Goal: Task Accomplishment & Management: Use online tool/utility

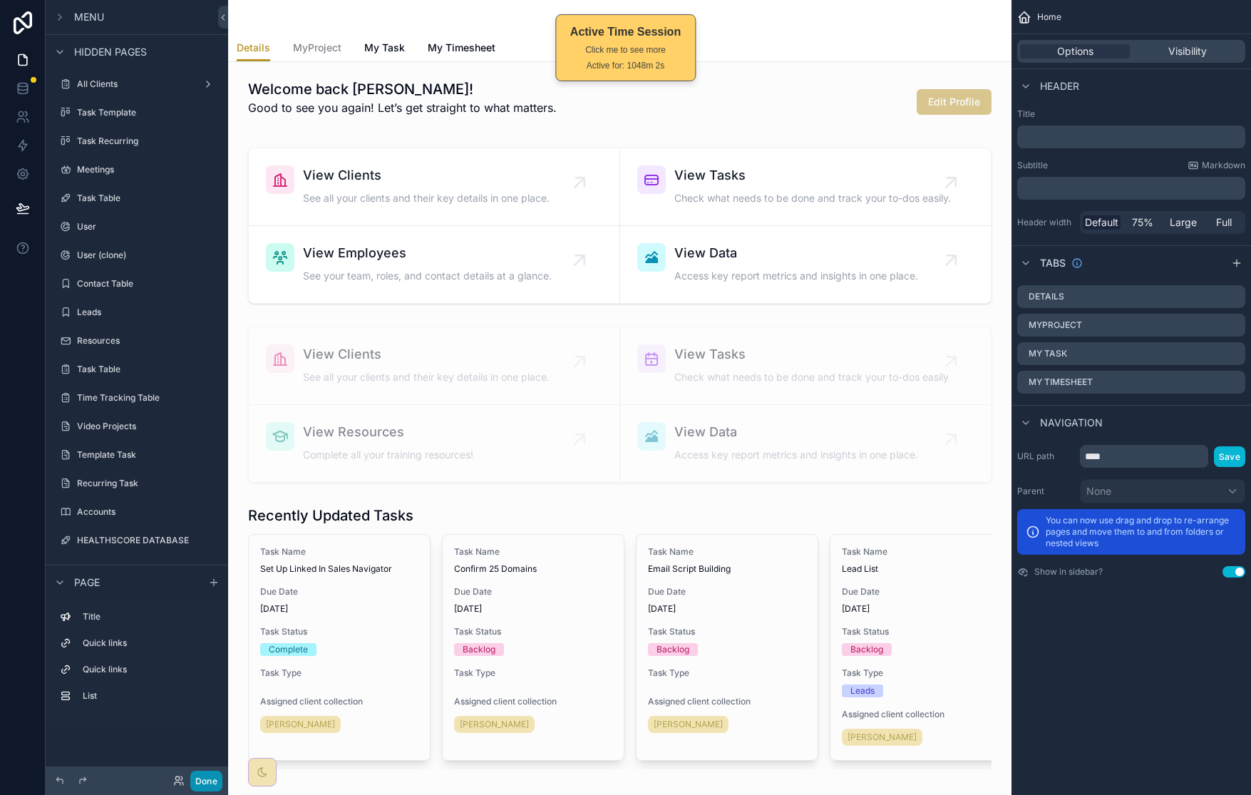
click at [210, 777] on button "Done" at bounding box center [206, 780] width 32 height 21
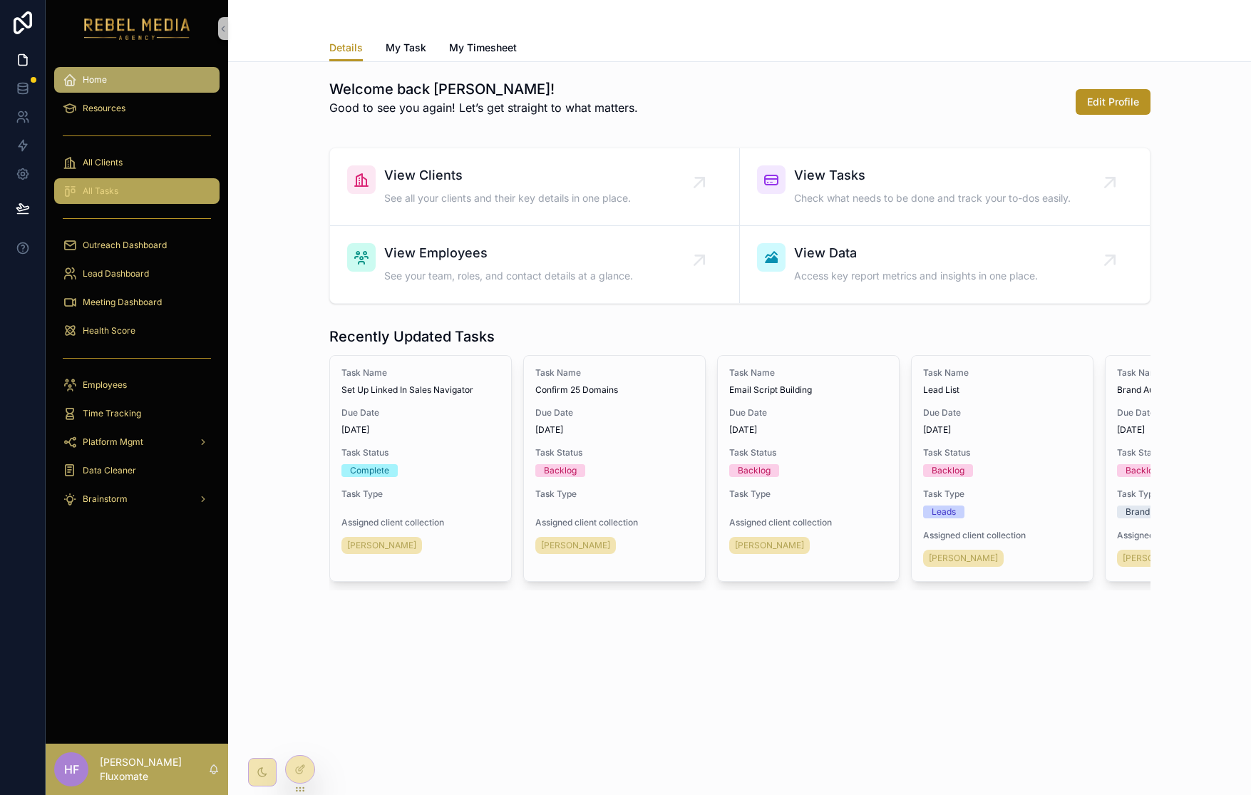
click at [134, 193] on div "All Tasks" at bounding box center [137, 191] width 148 height 23
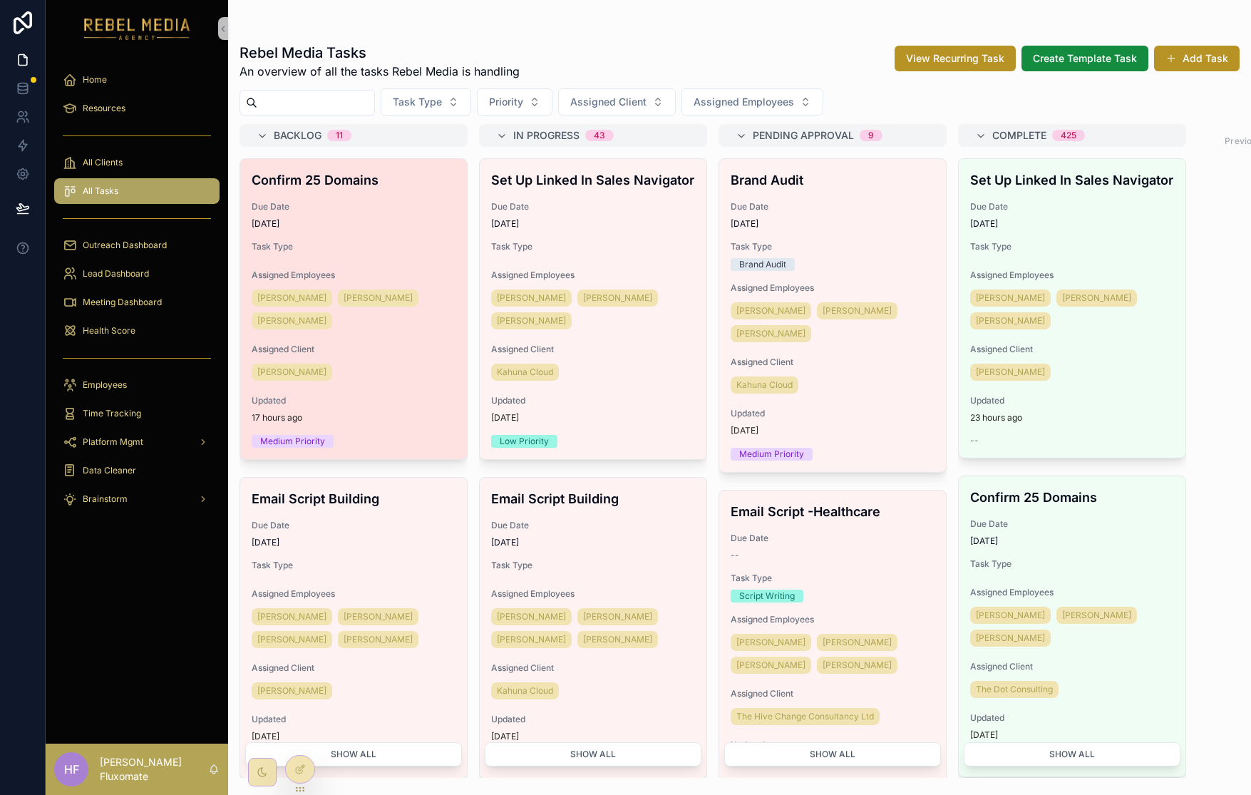
click at [428, 197] on div "Confirm 25 Domains Due Date 8/30/2025 Task Type Assigned Employees Sharem Salub…" at bounding box center [353, 309] width 227 height 300
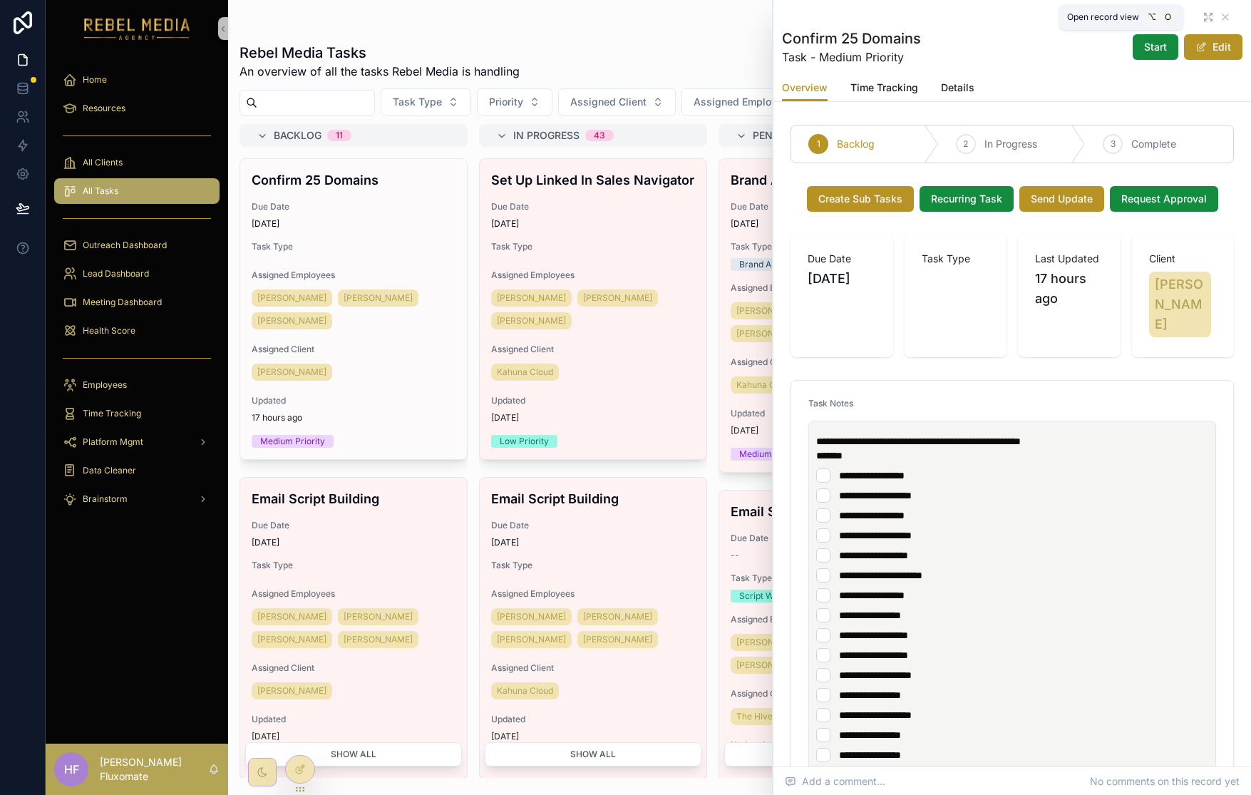
click at [1202, 11] on icon "scrollable content" at bounding box center [1207, 16] width 11 height 11
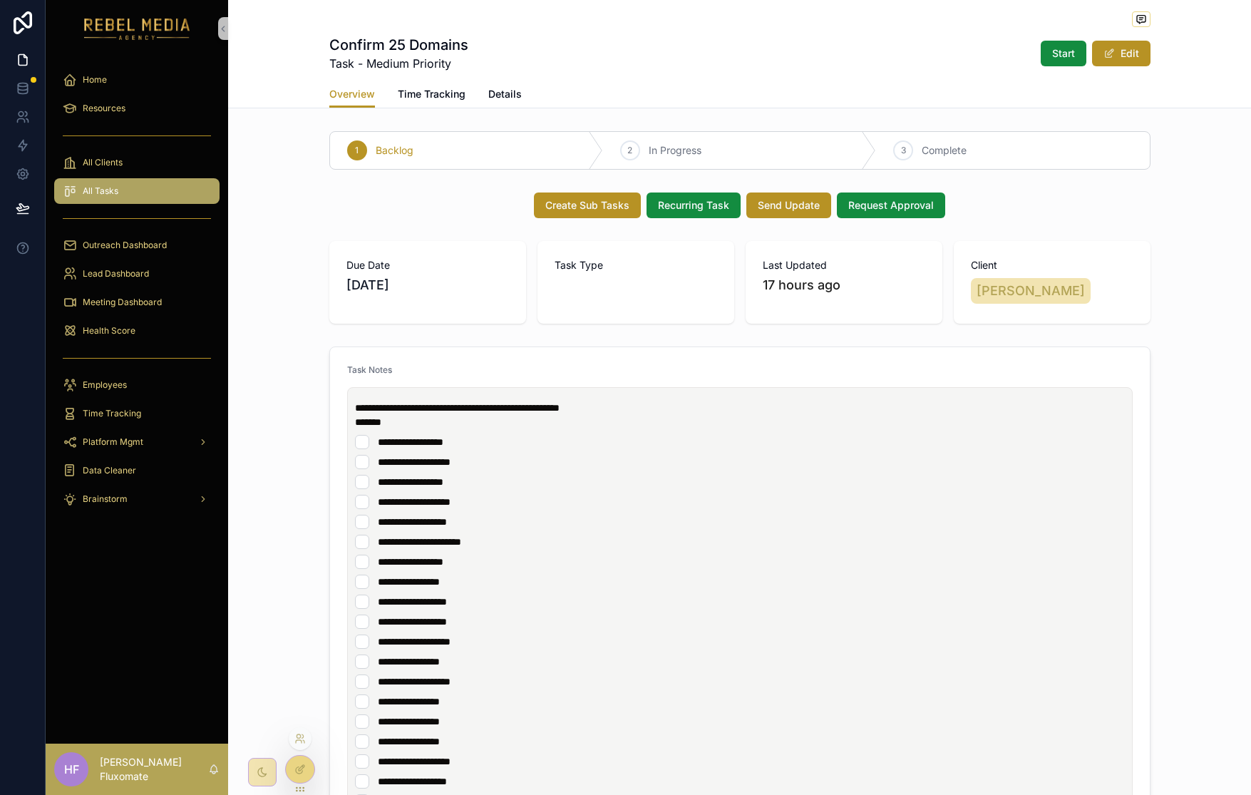
click at [292, 768] on div at bounding box center [300, 769] width 29 height 27
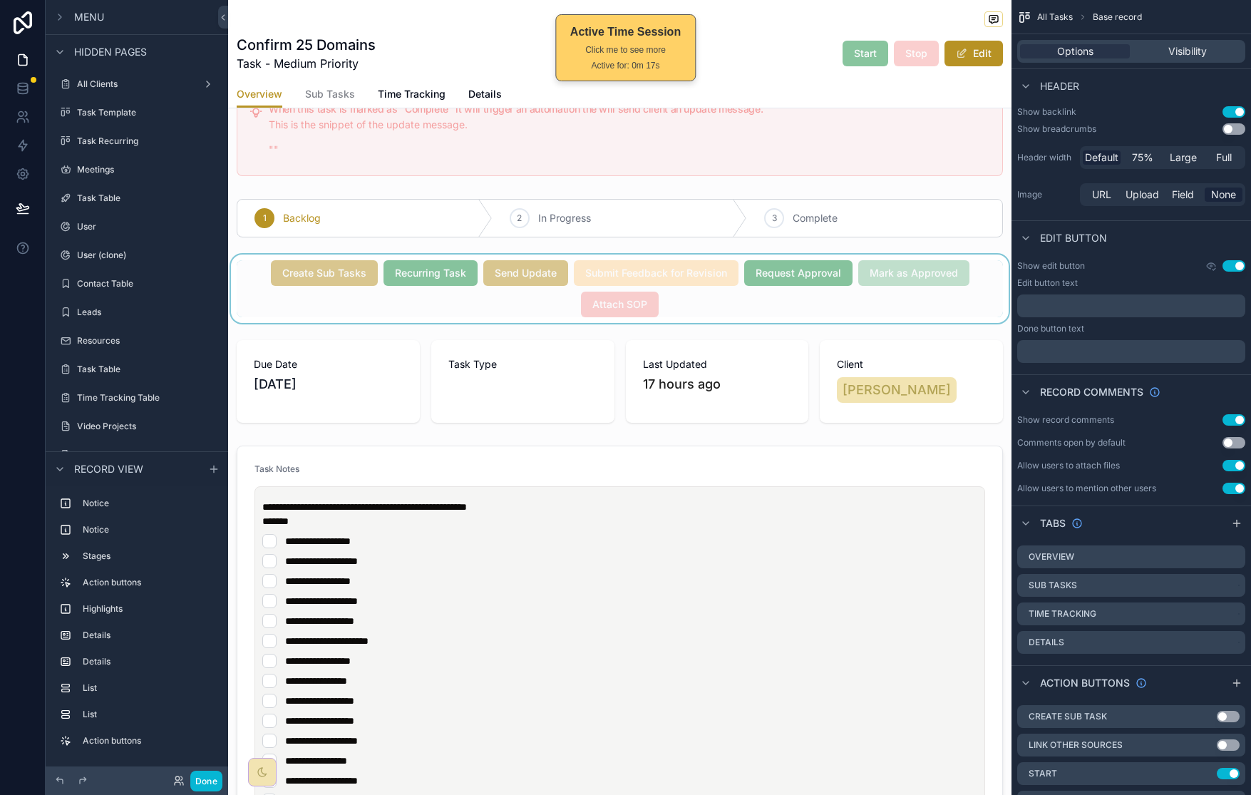
scroll to position [136, 0]
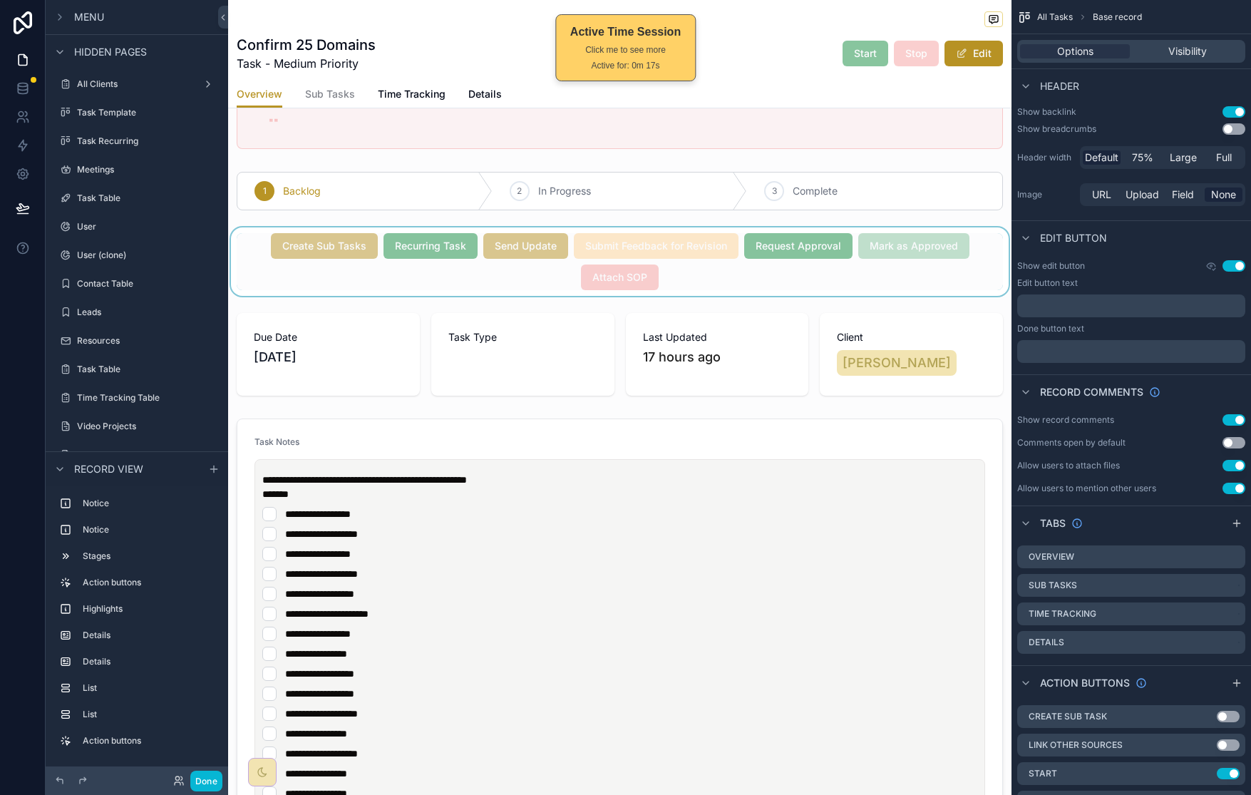
click at [876, 283] on div "scrollable content" at bounding box center [619, 261] width 783 height 68
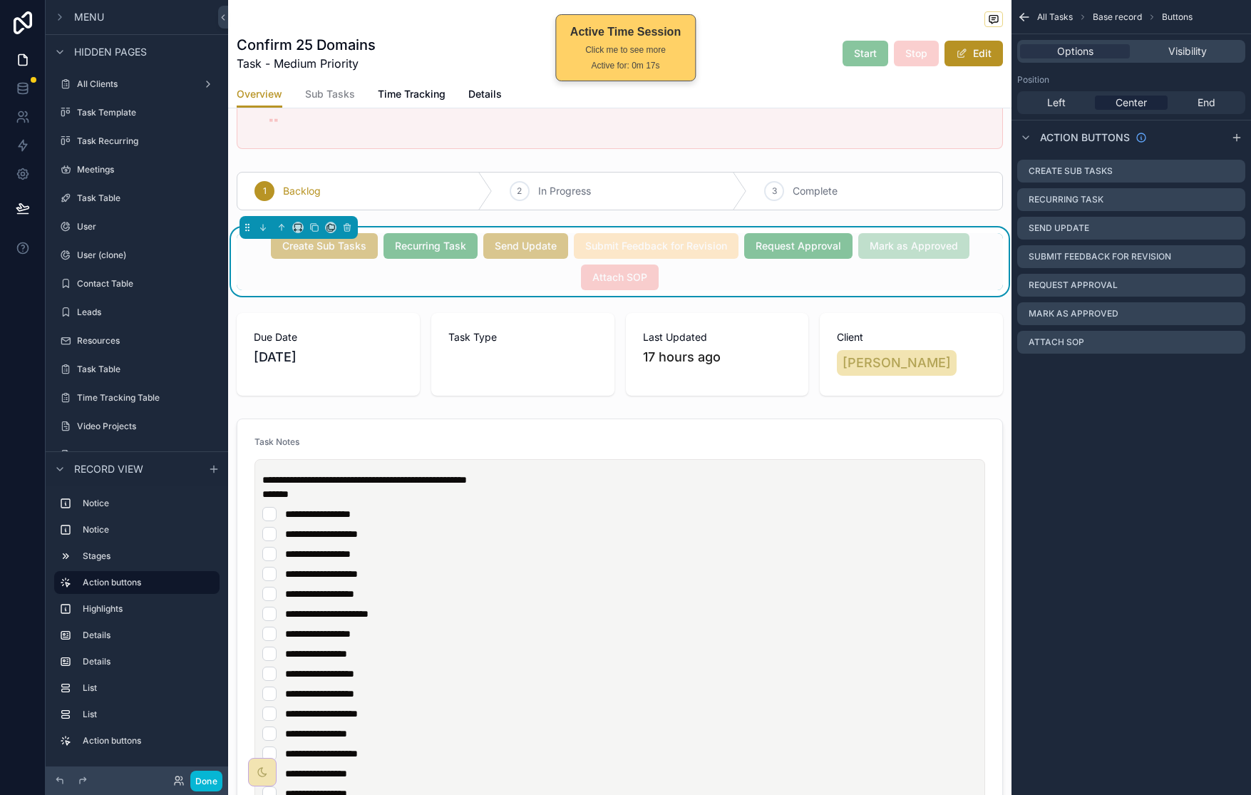
scroll to position [0, 0]
click at [1235, 341] on icon "scrollable content" at bounding box center [1233, 341] width 11 height 11
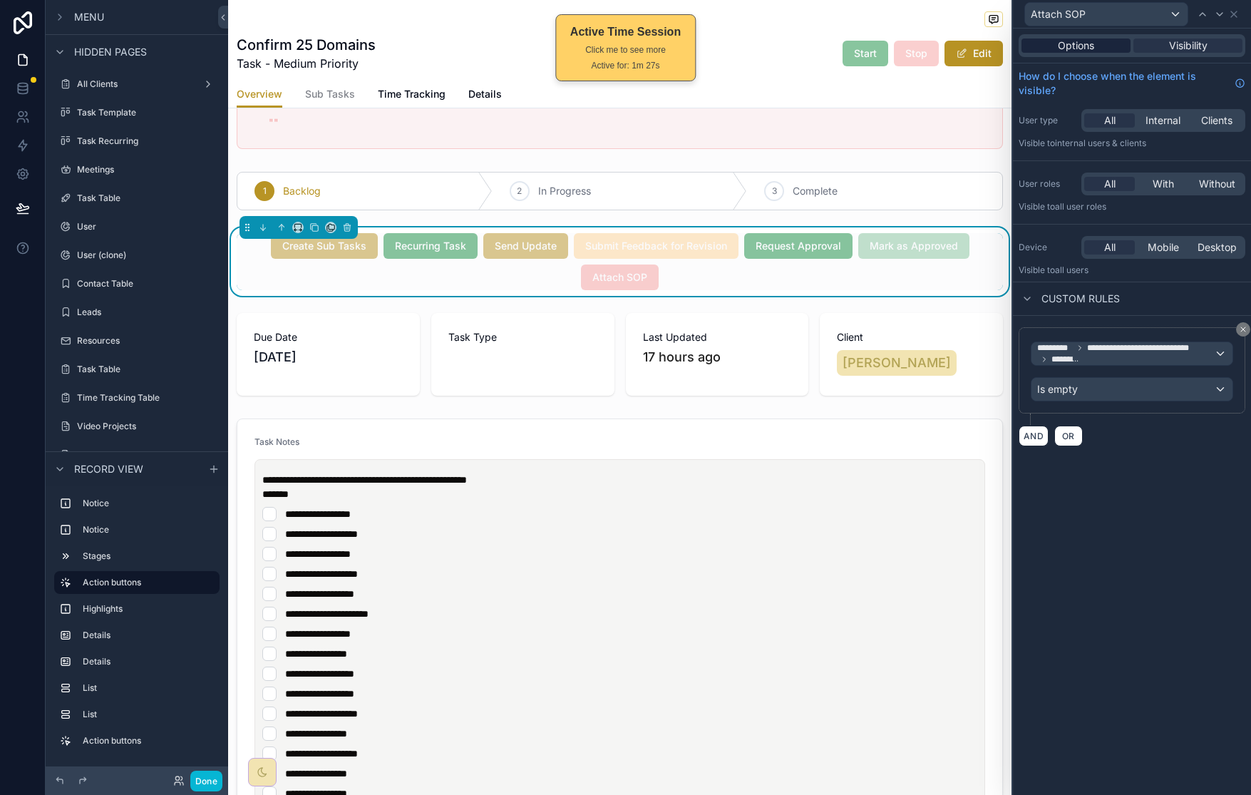
click at [1073, 40] on span "Options" at bounding box center [1076, 45] width 36 height 14
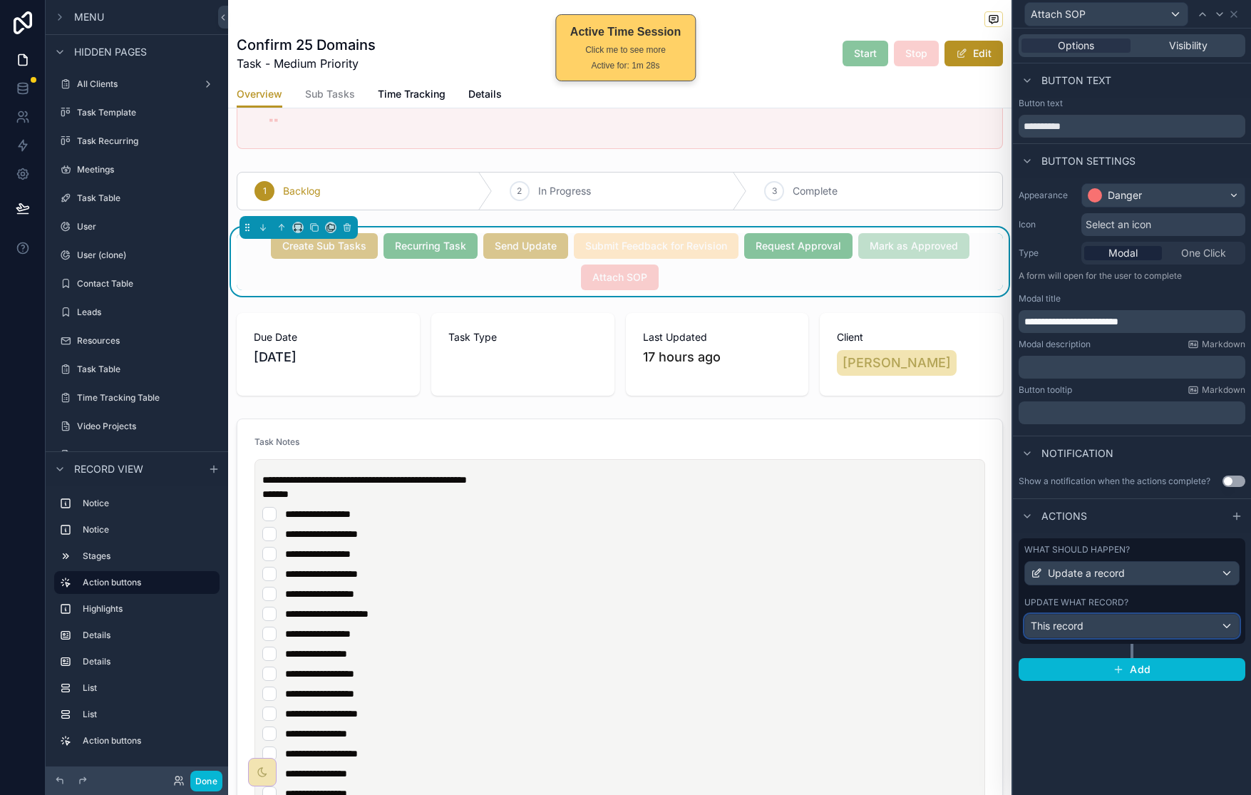
click at [1153, 626] on div "This record" at bounding box center [1132, 625] width 214 height 23
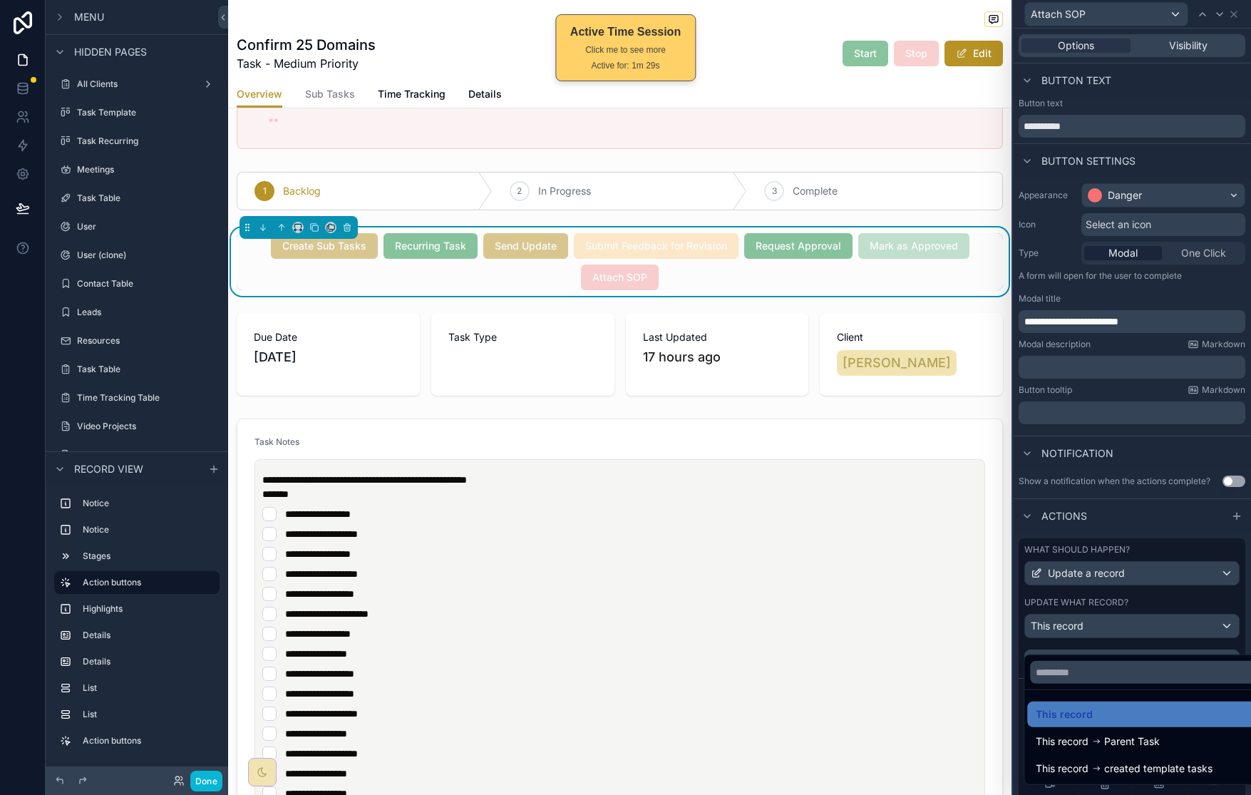
click at [1126, 712] on div "This record" at bounding box center [1148, 714] width 224 height 17
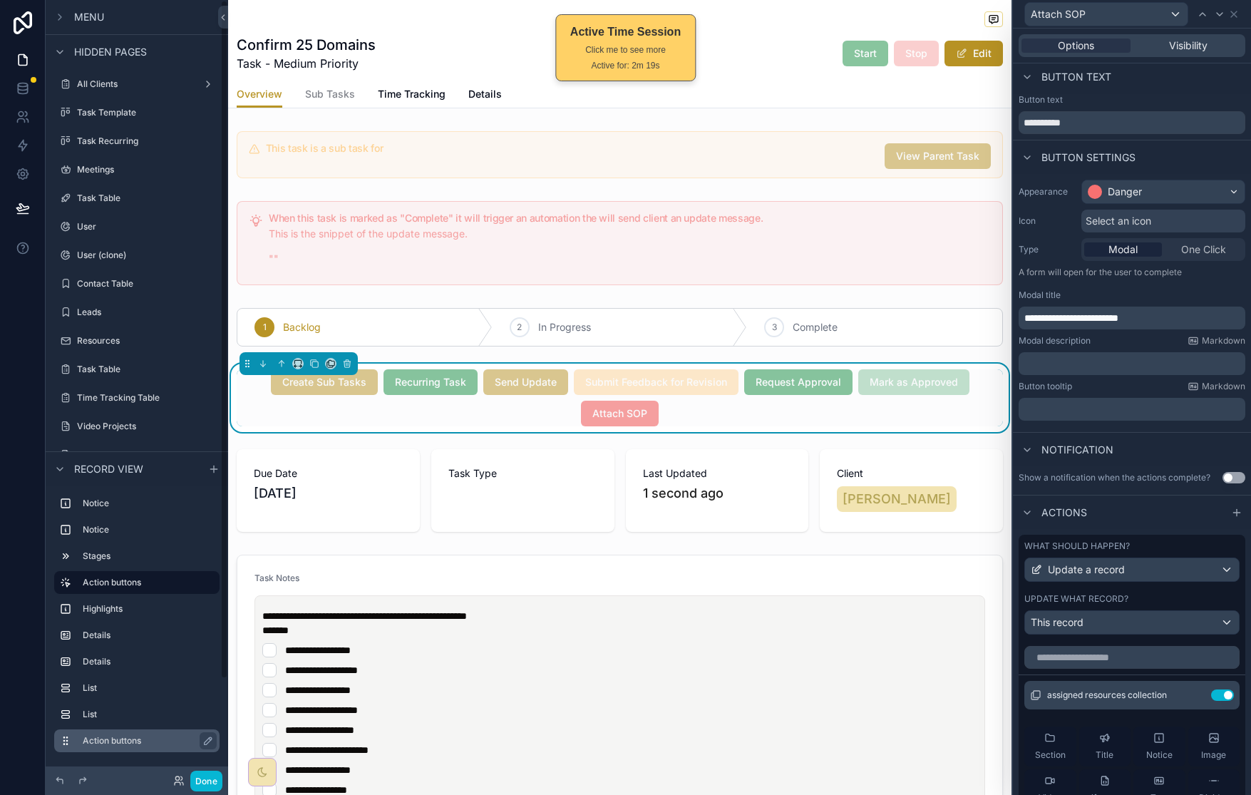
scroll to position [23, 0]
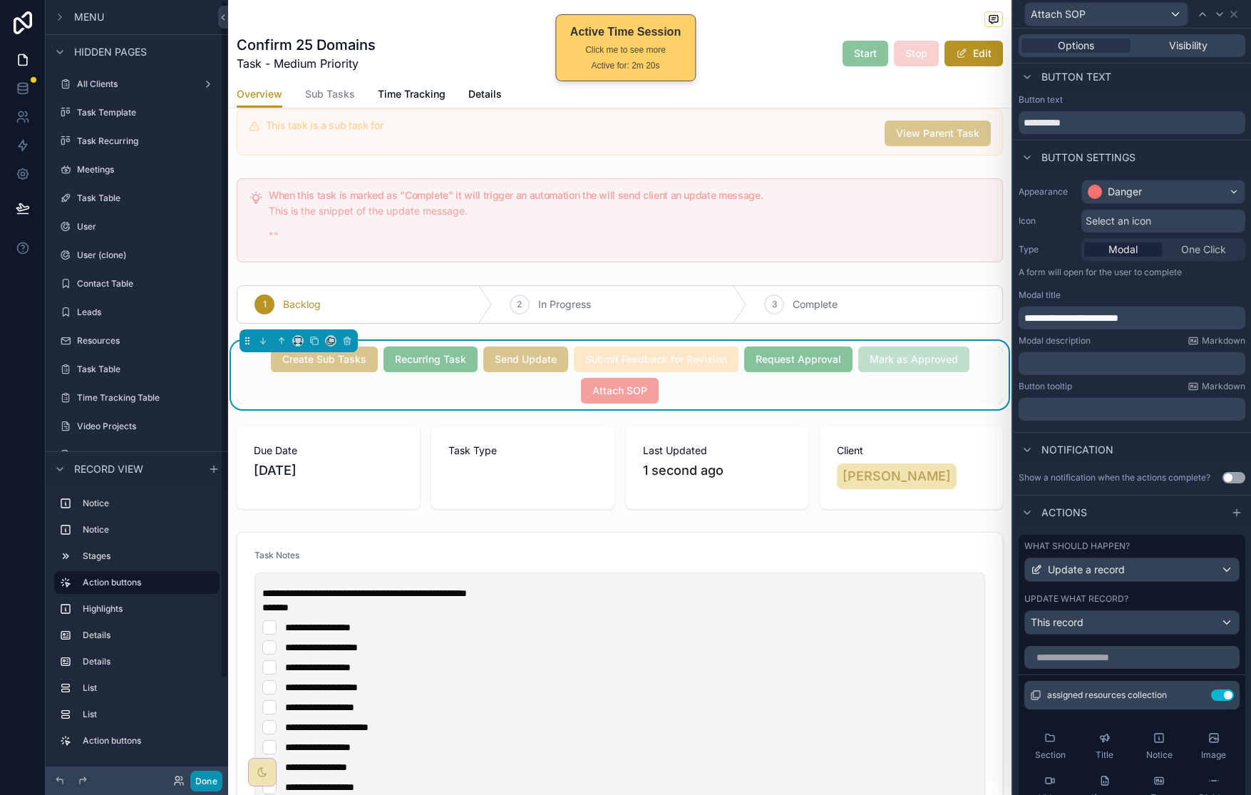
click at [205, 775] on button "Done" at bounding box center [206, 780] width 32 height 21
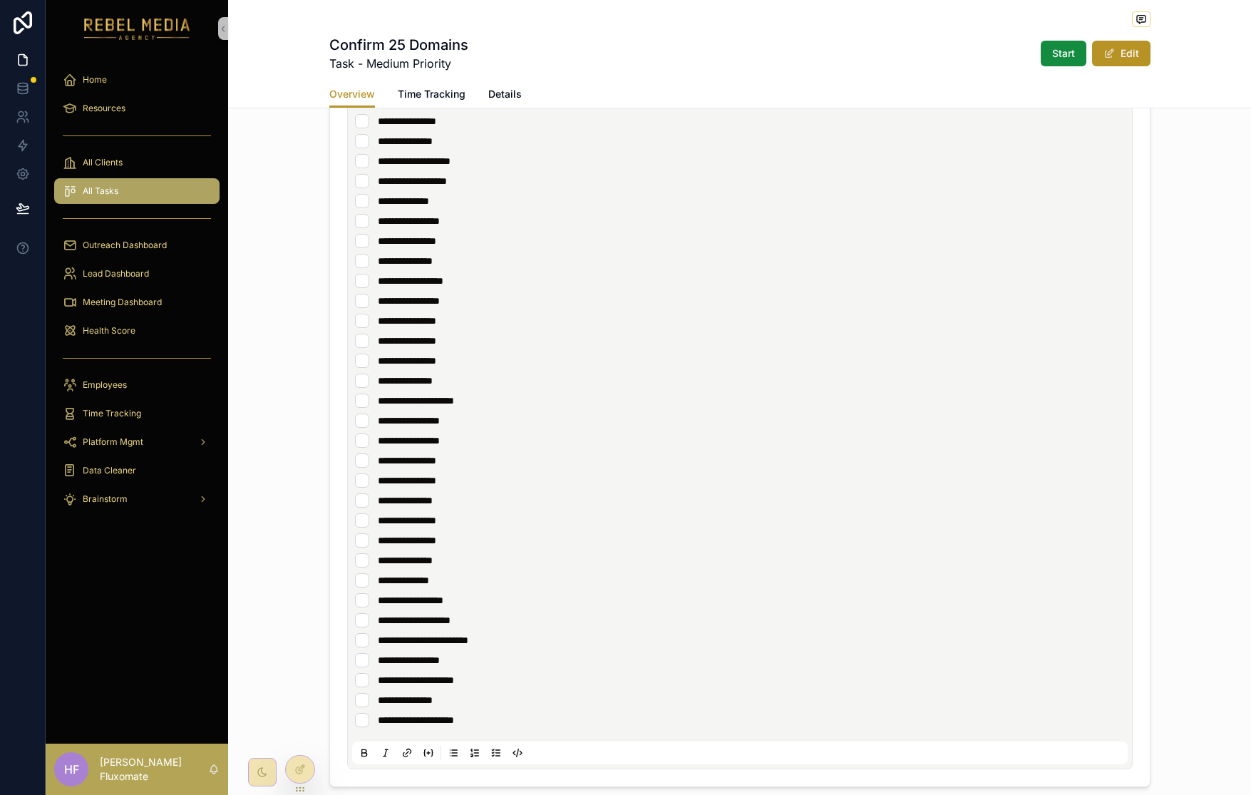
scroll to position [310, 0]
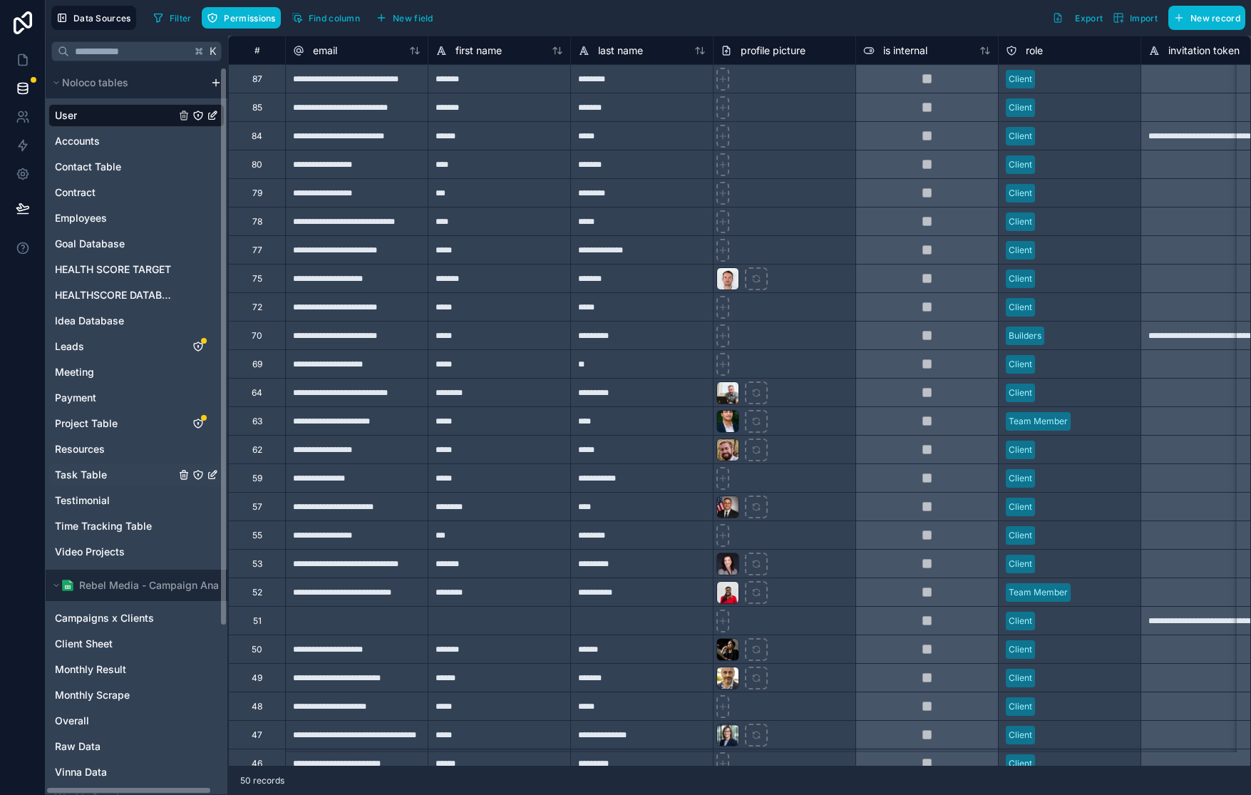
click at [108, 463] on div "Task Table" at bounding box center [136, 474] width 176 height 23
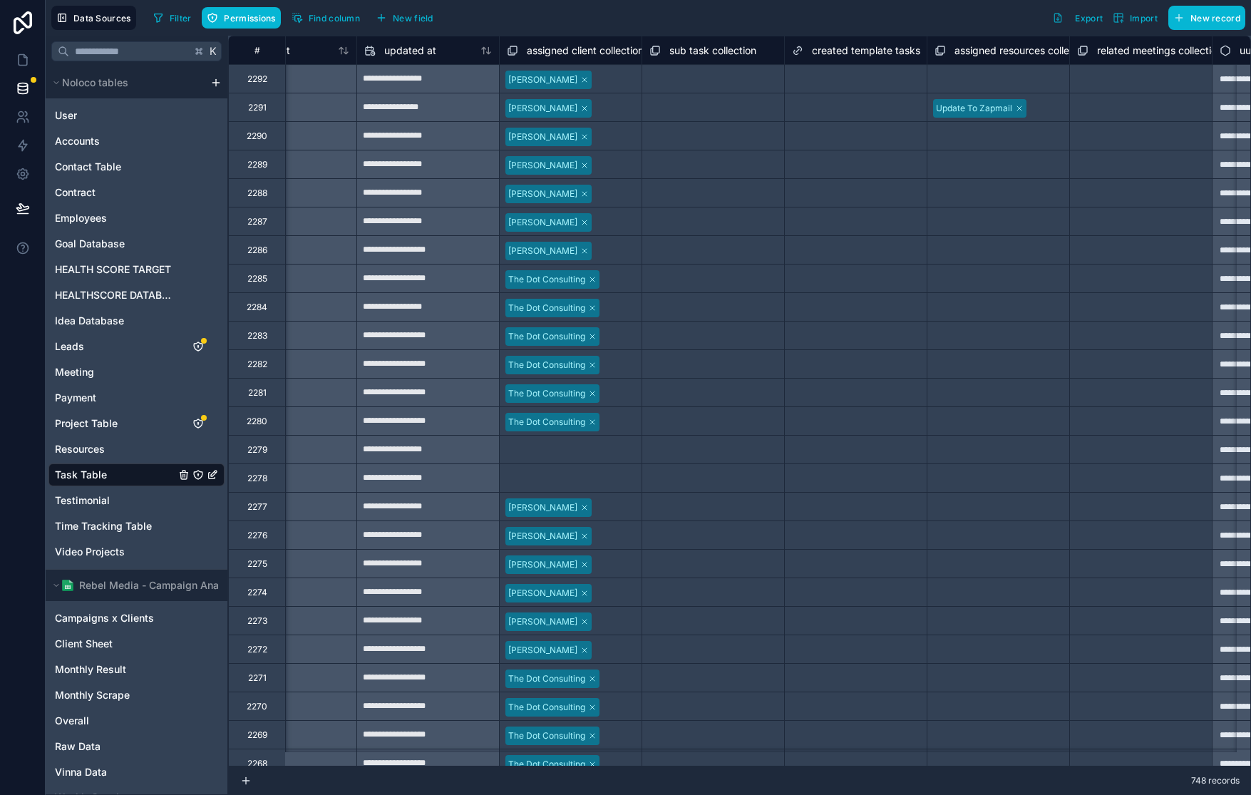
scroll to position [0, 5964]
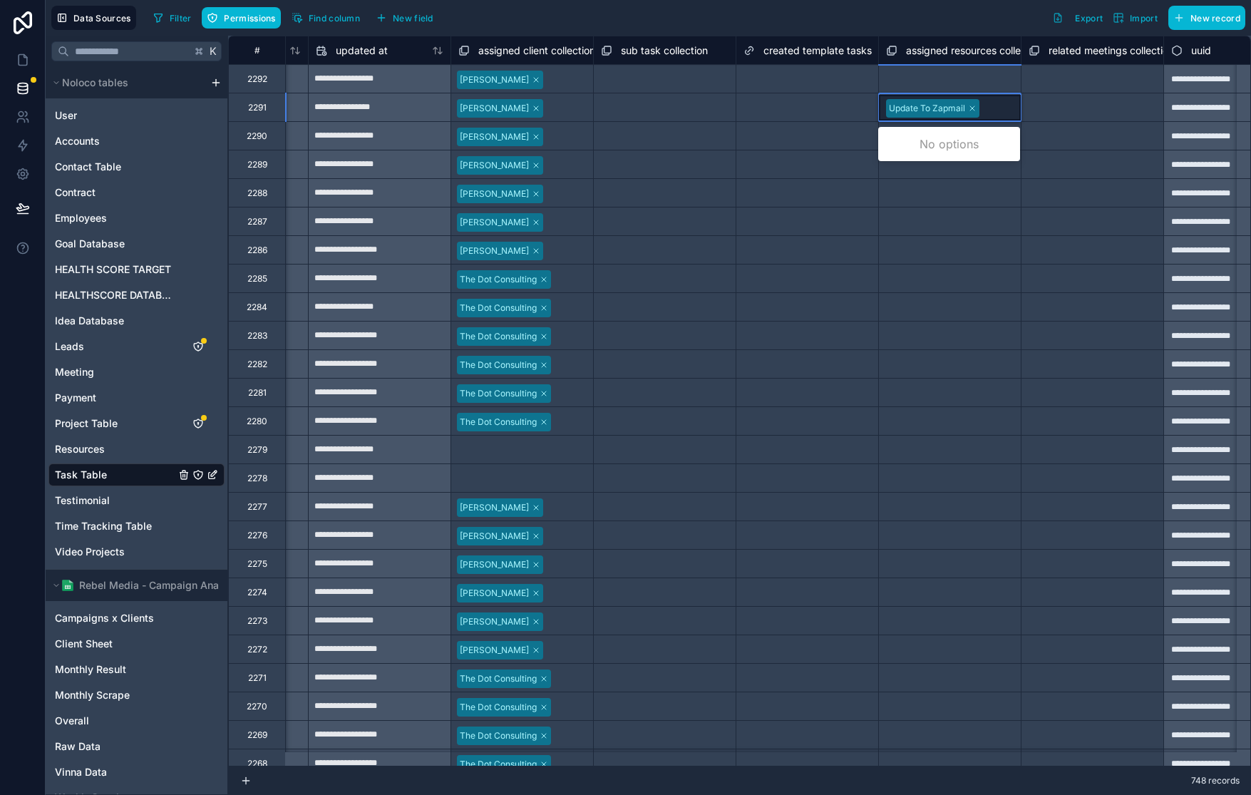
click at [971, 111] on icon at bounding box center [972, 108] width 9 height 9
